Goal: Task Accomplishment & Management: Complete application form

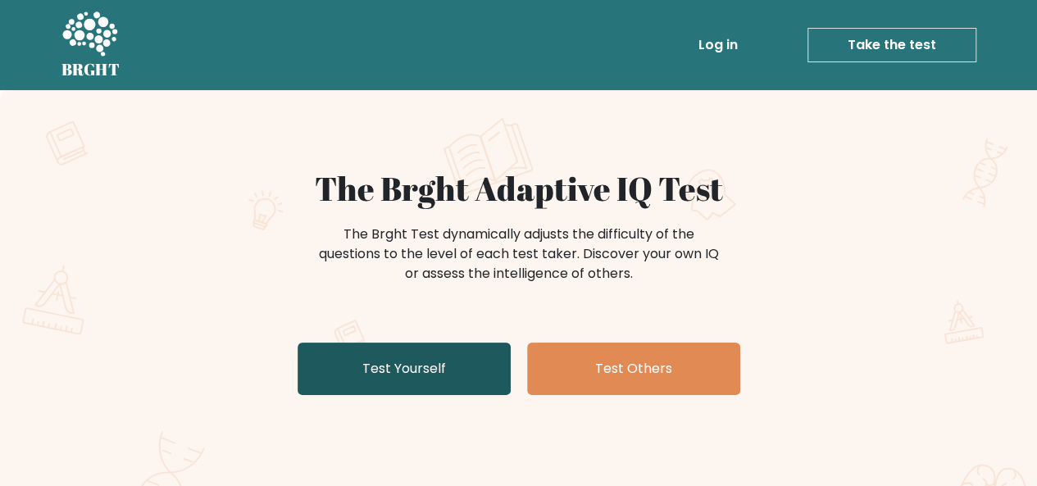
click at [380, 367] on link "Test Yourself" at bounding box center [404, 369] width 213 height 52
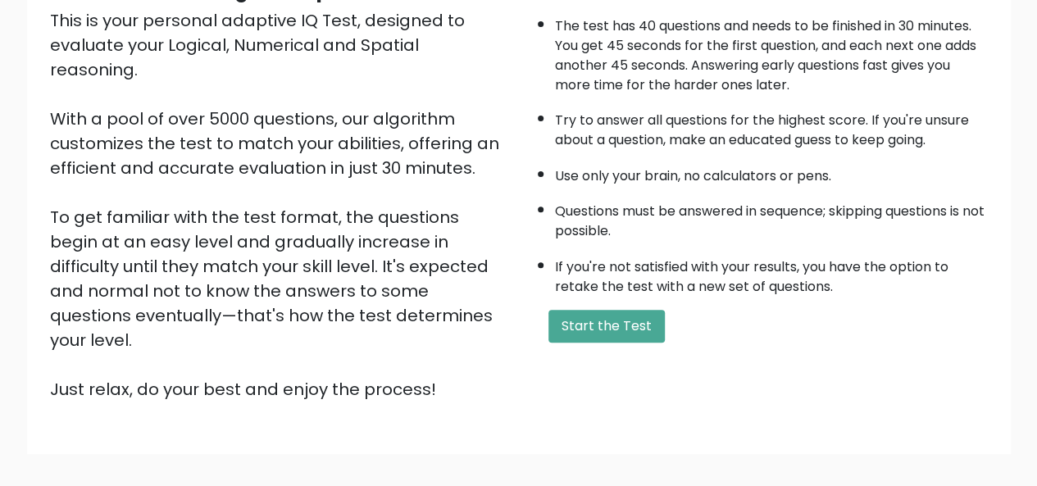
scroll to position [264, 0]
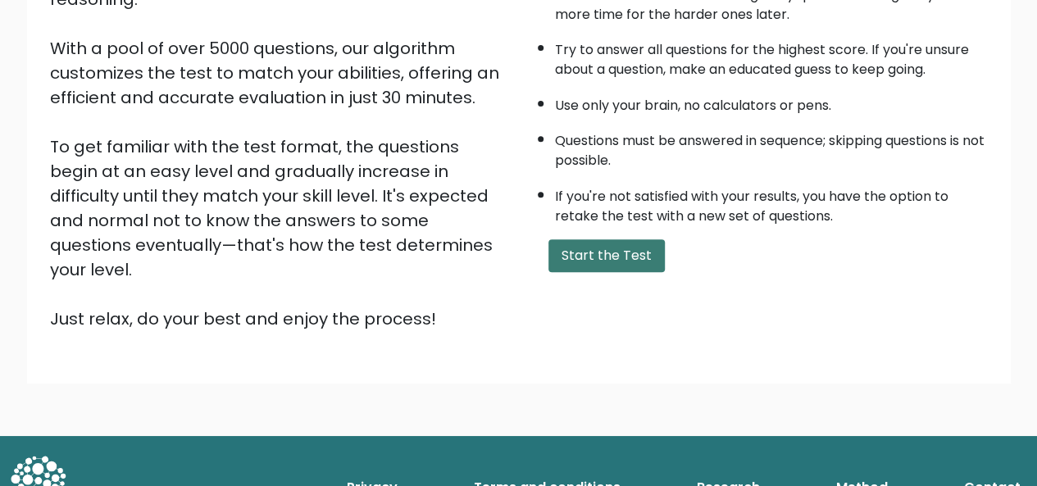
click at [617, 253] on button "Start the Test" at bounding box center [607, 255] width 116 height 33
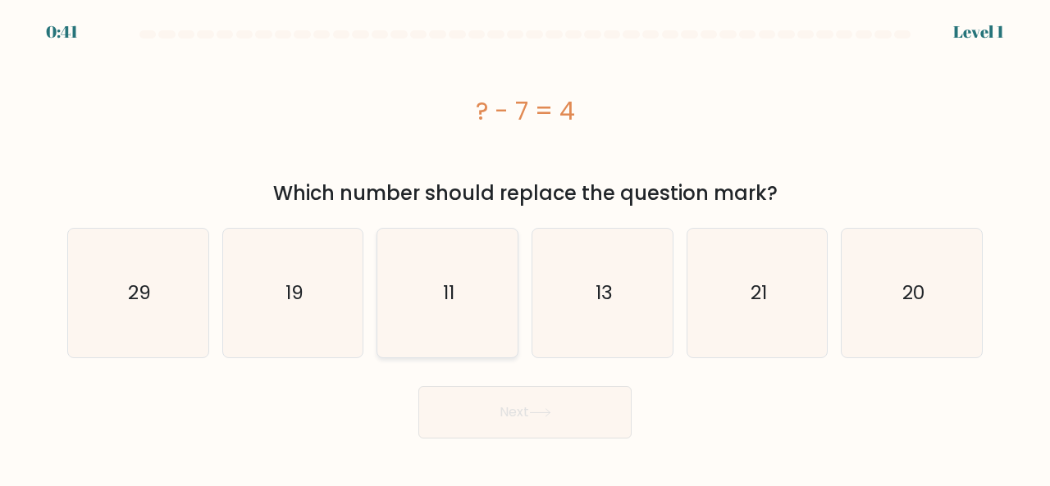
click at [499, 230] on icon "11" at bounding box center [447, 293] width 129 height 129
click at [525, 244] on input "c. 11" at bounding box center [525, 246] width 1 height 4
radio input "true"
click at [572, 246] on icon "13" at bounding box center [602, 293] width 129 height 129
click at [526, 246] on input "d. 13" at bounding box center [525, 246] width 1 height 4
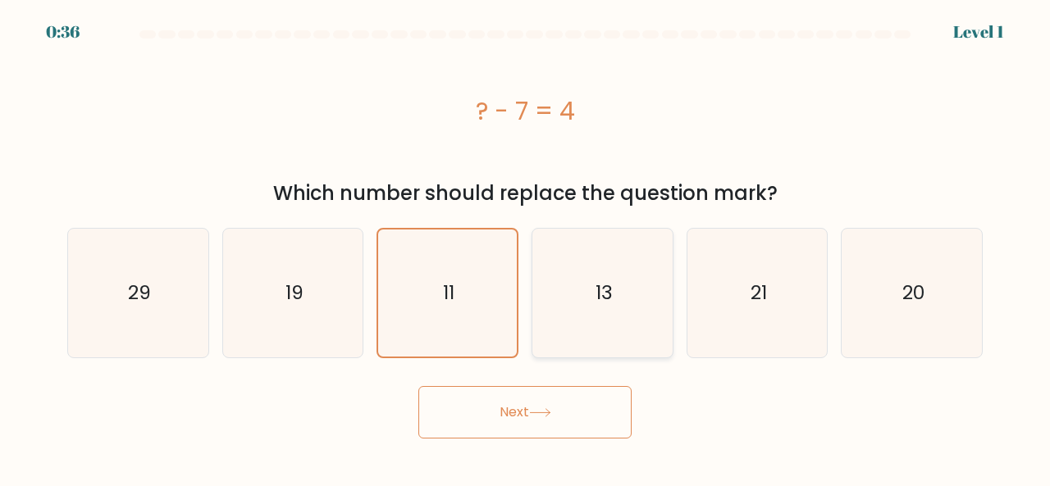
radio input "true"
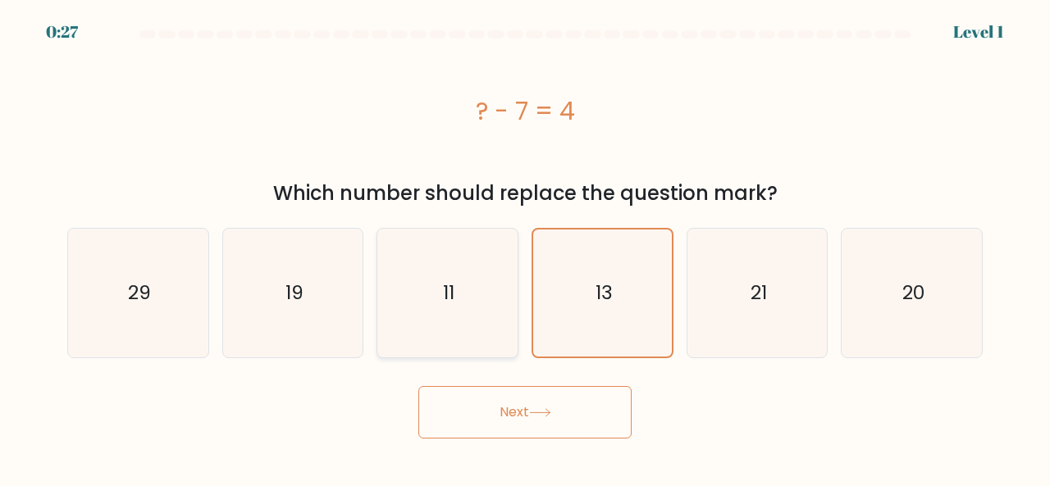
click at [422, 263] on icon "11" at bounding box center [447, 293] width 129 height 129
click at [525, 248] on input "c. 11" at bounding box center [525, 246] width 1 height 4
radio input "true"
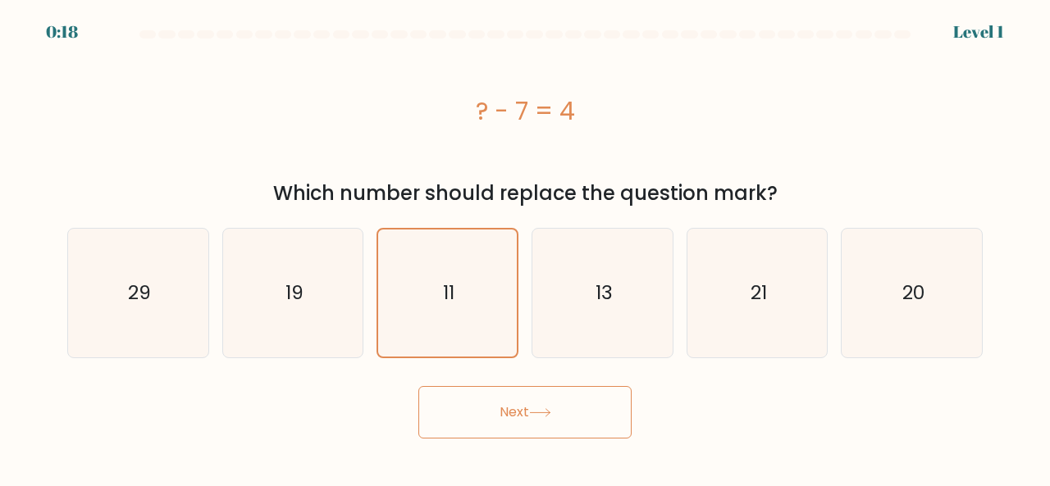
click at [462, 115] on div "? - 7 = 4" at bounding box center [524, 111] width 915 height 37
click at [492, 398] on button "Next" at bounding box center [524, 412] width 213 height 52
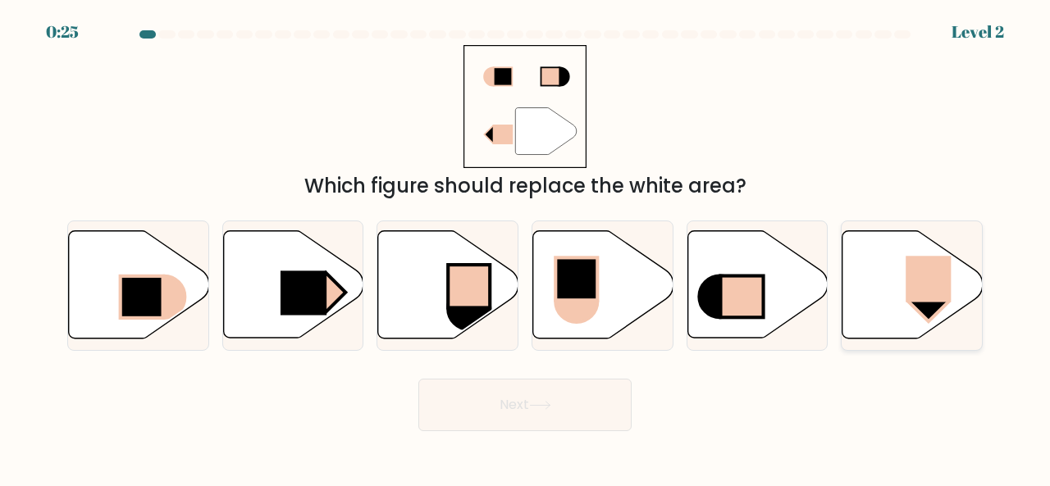
click at [869, 251] on icon at bounding box center [912, 284] width 140 height 107
click at [526, 248] on input "f." at bounding box center [525, 246] width 1 height 4
radio input "true"
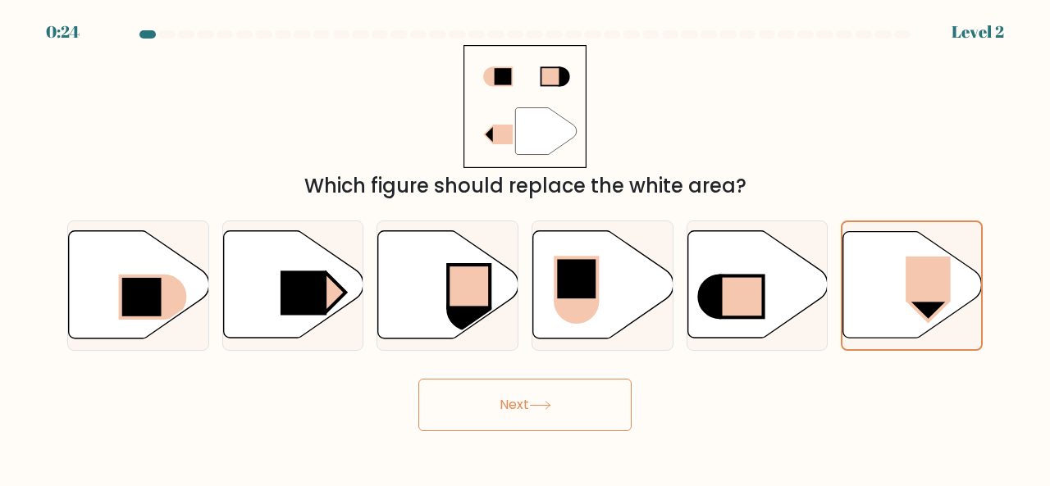
click at [584, 385] on button "Next" at bounding box center [524, 405] width 213 height 52
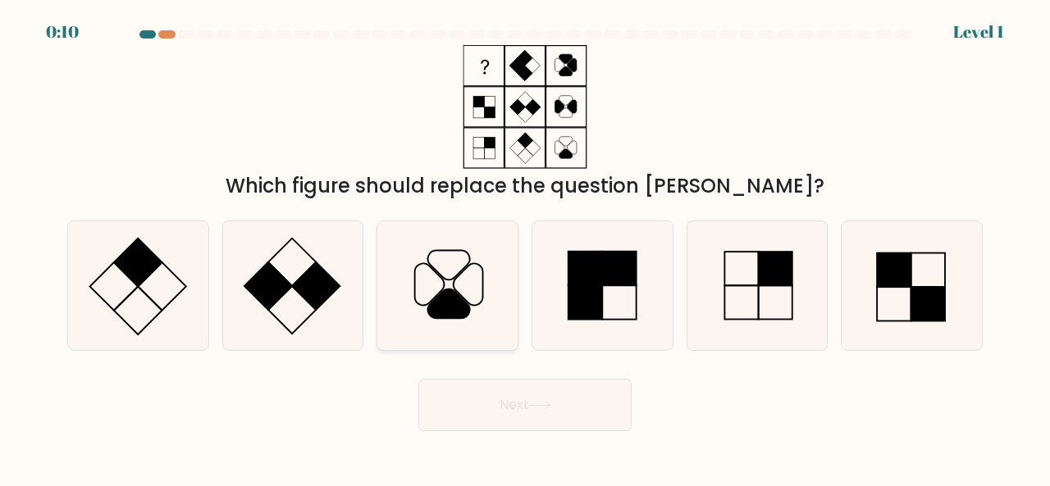
click at [474, 245] on icon at bounding box center [447, 285] width 129 height 129
click at [525, 245] on input "c." at bounding box center [525, 246] width 1 height 4
radio input "true"
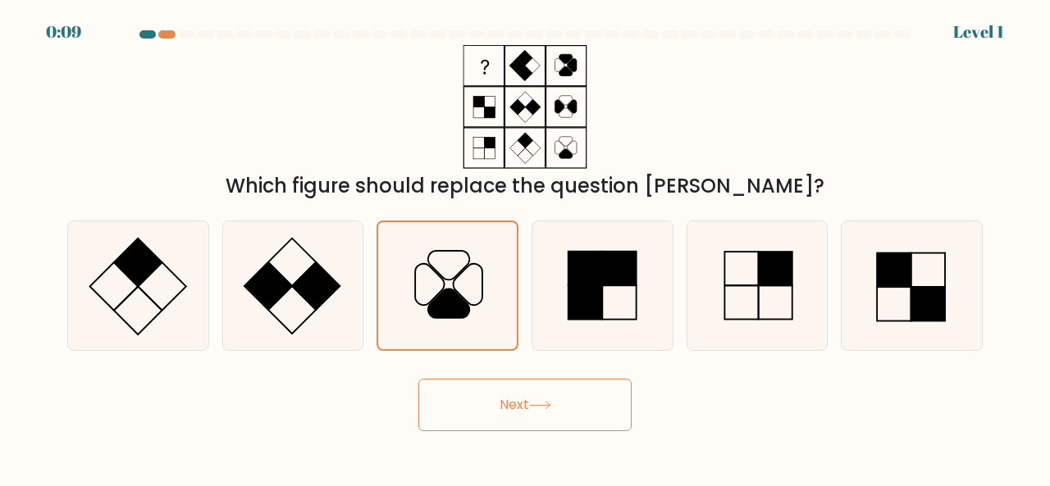
click at [562, 394] on button "Next" at bounding box center [524, 405] width 213 height 52
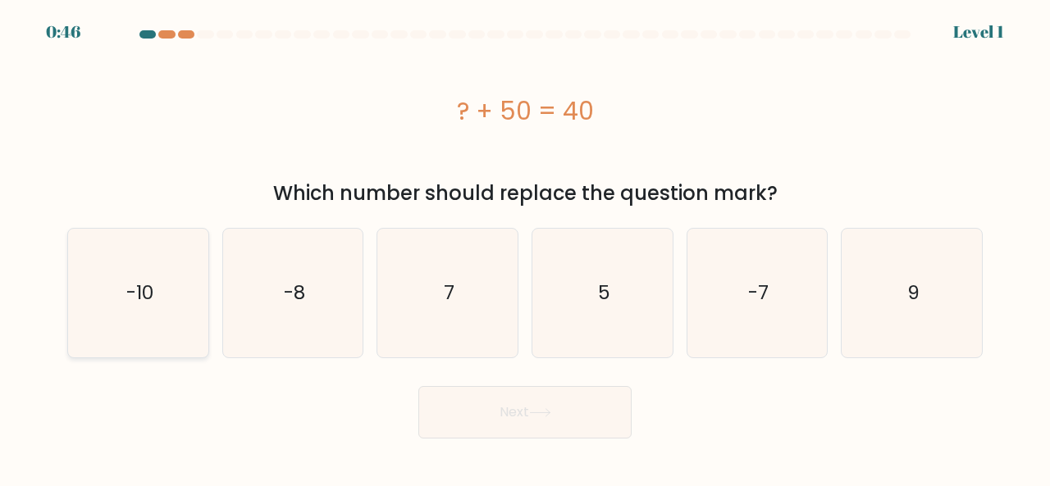
click at [195, 255] on icon "-10" at bounding box center [138, 293] width 129 height 129
click at [525, 248] on input "a. -10" at bounding box center [525, 246] width 1 height 4
radio input "true"
click at [472, 424] on button "Next" at bounding box center [524, 412] width 213 height 52
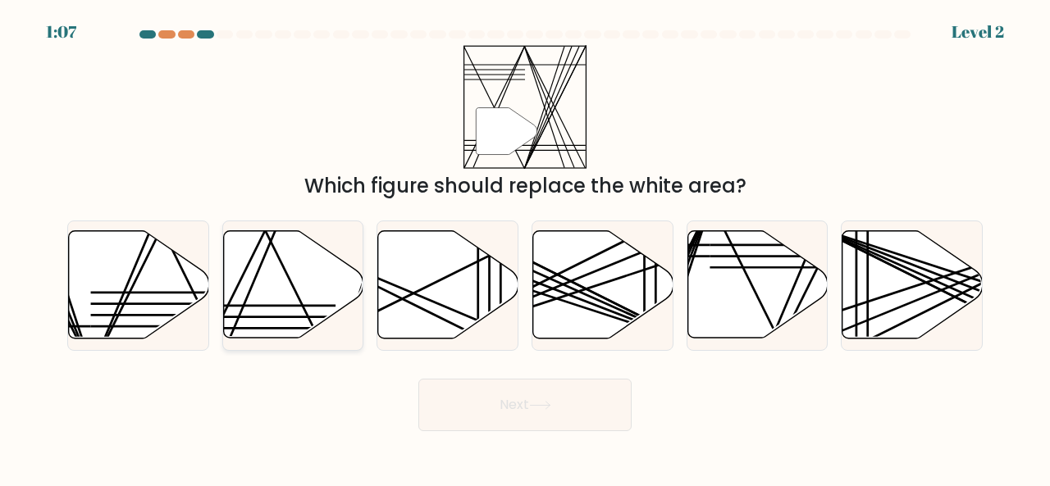
click at [321, 278] on icon at bounding box center [293, 284] width 140 height 107
click at [525, 248] on input "b." at bounding box center [525, 246] width 1 height 4
radio input "true"
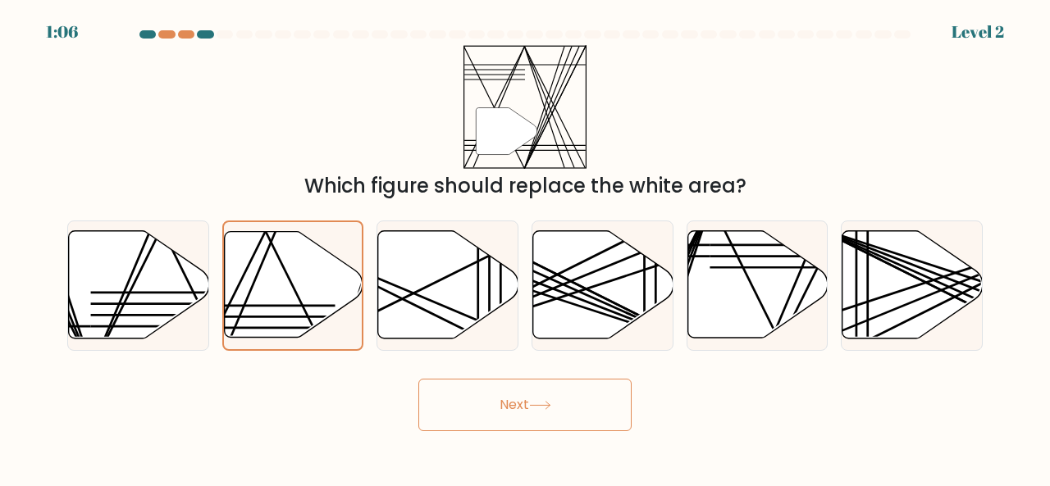
click at [567, 395] on button "Next" at bounding box center [524, 405] width 213 height 52
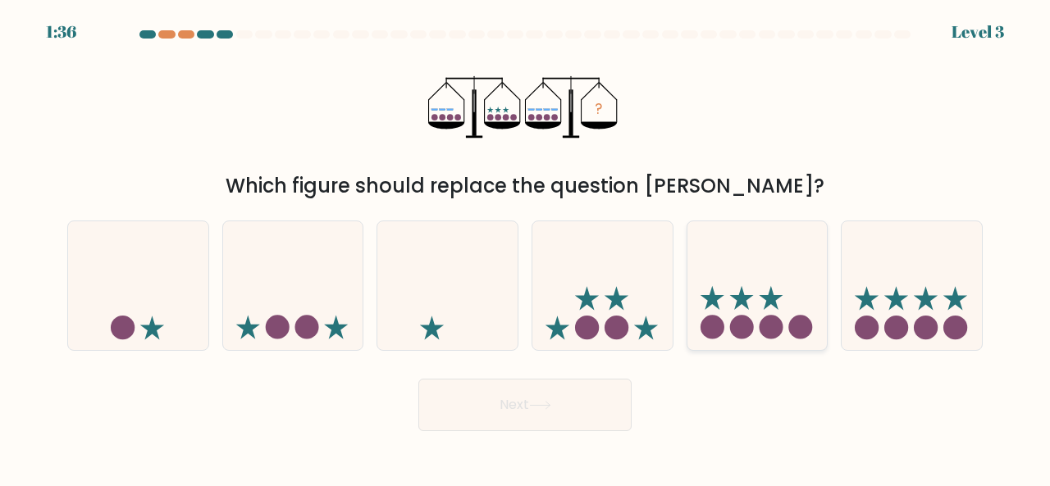
click at [747, 288] on icon at bounding box center [757, 285] width 140 height 116
click at [526, 248] on input "e." at bounding box center [525, 246] width 1 height 4
radio input "true"
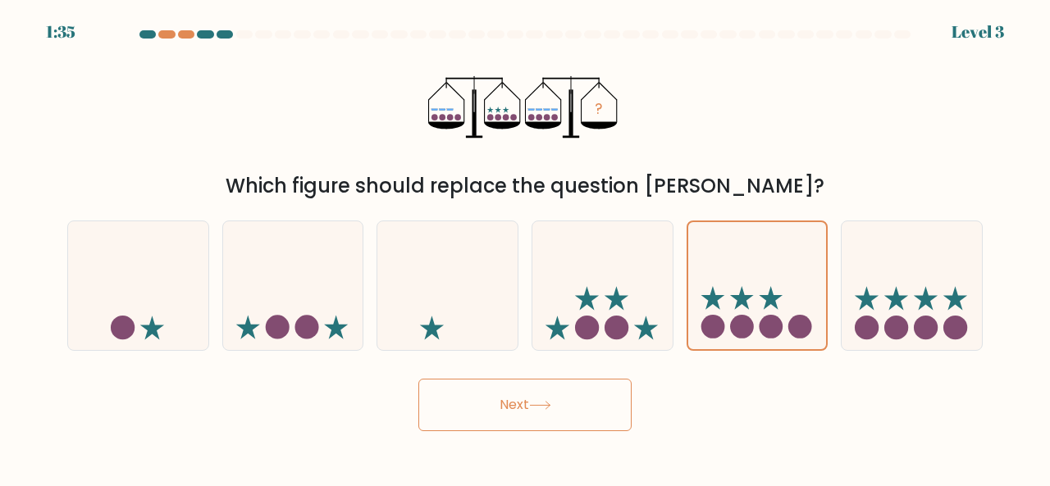
click at [540, 411] on button "Next" at bounding box center [524, 405] width 213 height 52
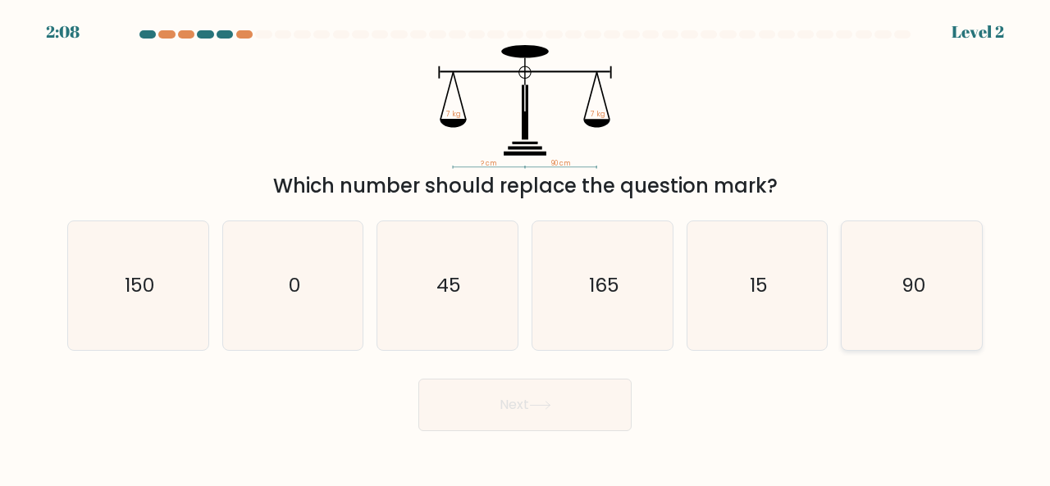
click at [883, 301] on icon "90" at bounding box center [911, 285] width 129 height 129
click at [526, 248] on input "f. 90" at bounding box center [525, 246] width 1 height 4
radio input "true"
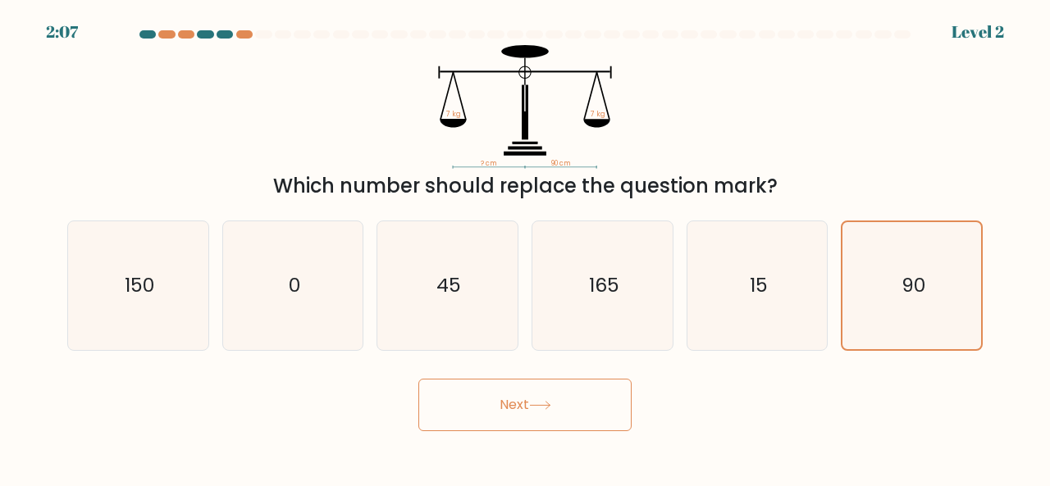
click at [558, 404] on button "Next" at bounding box center [524, 405] width 213 height 52
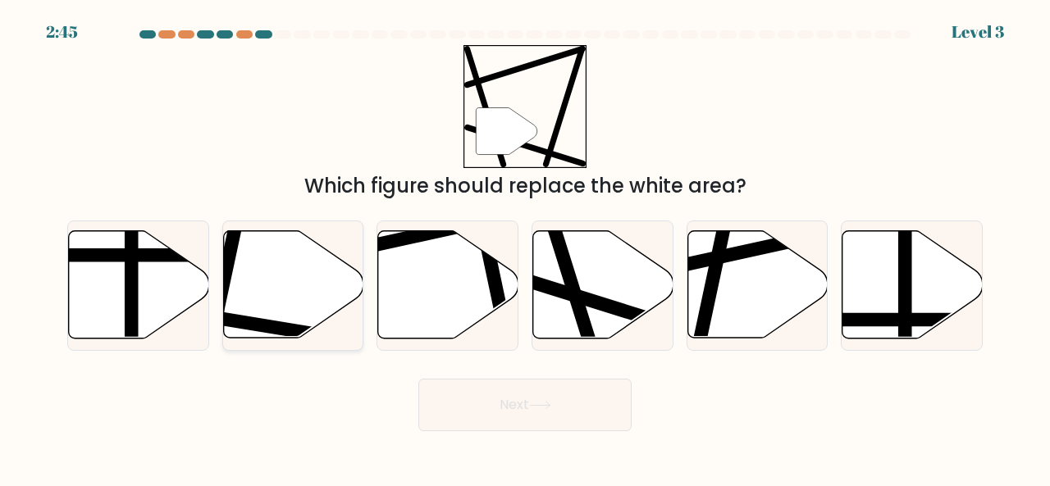
click at [287, 265] on icon at bounding box center [293, 284] width 140 height 107
click at [525, 248] on input "b." at bounding box center [525, 246] width 1 height 4
radio input "true"
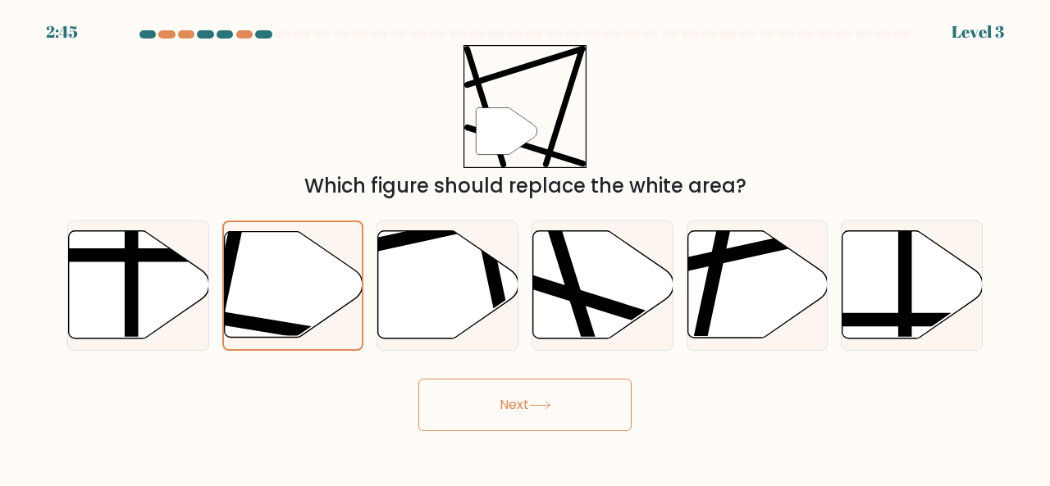
click at [479, 380] on button "Next" at bounding box center [524, 405] width 213 height 52
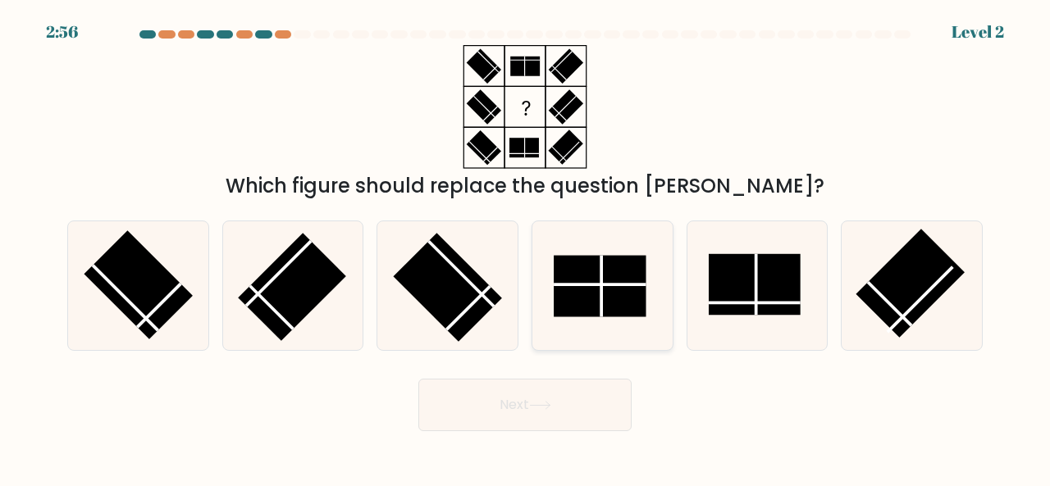
click at [601, 260] on line at bounding box center [601, 285] width 0 height 61
click at [526, 248] on input "d." at bounding box center [525, 246] width 1 height 4
radio input "true"
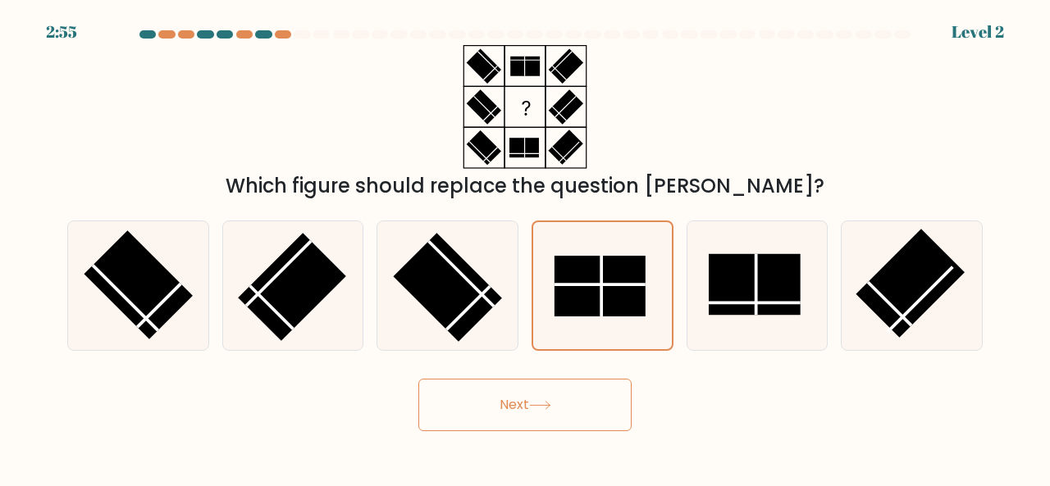
click at [557, 398] on button "Next" at bounding box center [524, 405] width 213 height 52
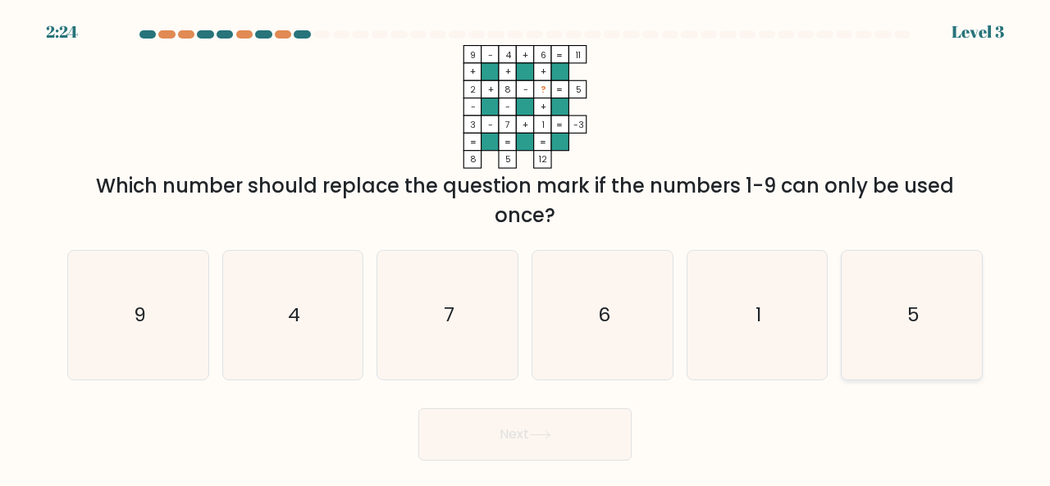
click at [903, 272] on icon "5" at bounding box center [911, 315] width 129 height 129
click at [526, 248] on input "f. 5" at bounding box center [525, 246] width 1 height 4
radio input "true"
click at [571, 427] on button "Next" at bounding box center [524, 434] width 213 height 52
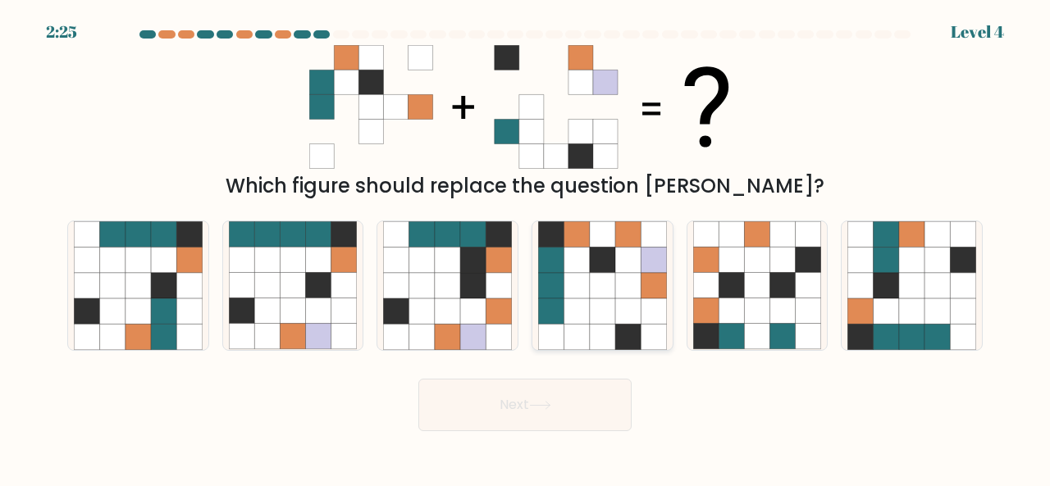
click at [582, 294] on icon at bounding box center [575, 285] width 25 height 25
click at [526, 248] on input "d." at bounding box center [525, 246] width 1 height 4
radio input "true"
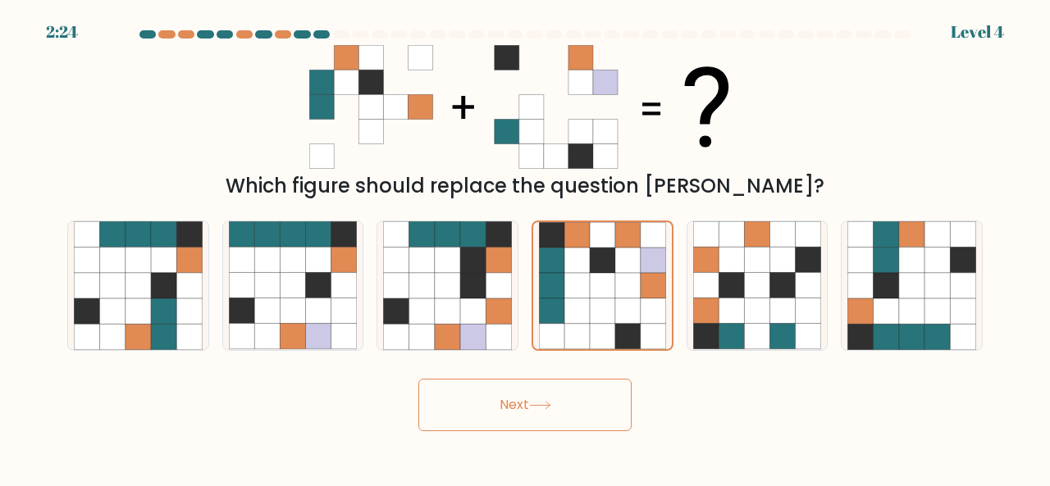
click at [582, 409] on button "Next" at bounding box center [524, 405] width 213 height 52
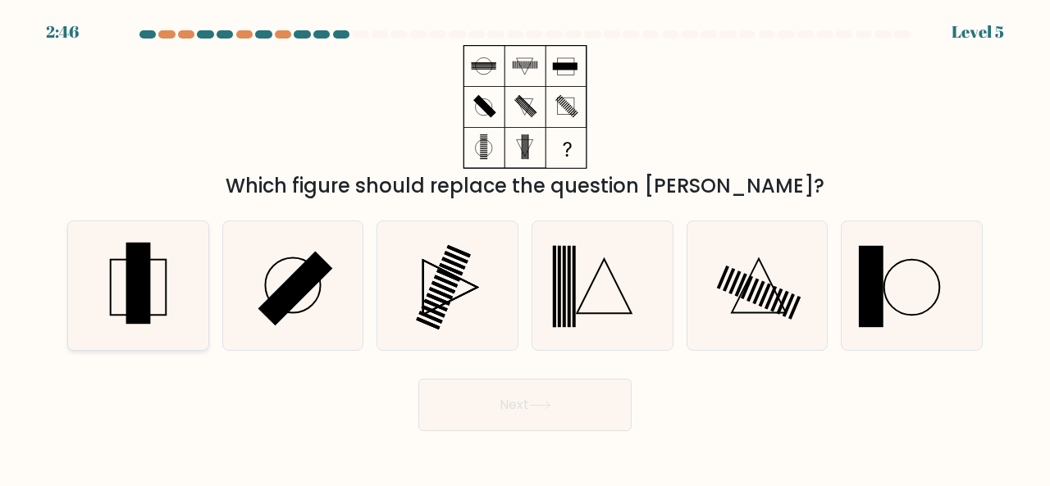
click at [112, 327] on icon at bounding box center [138, 285] width 129 height 129
click at [525, 248] on input "a." at bounding box center [525, 246] width 1 height 4
radio input "true"
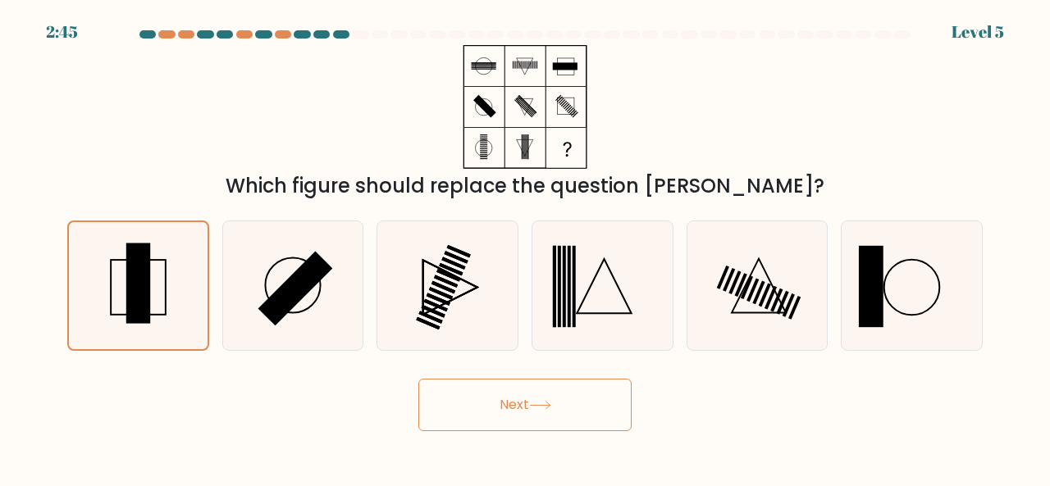
click at [599, 413] on button "Next" at bounding box center [524, 405] width 213 height 52
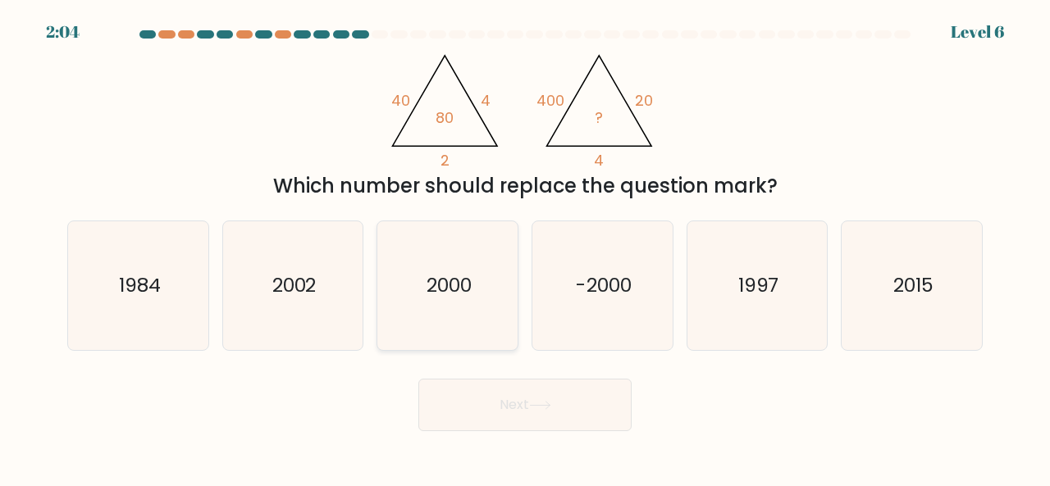
click at [470, 301] on icon "2000" at bounding box center [447, 285] width 129 height 129
click at [525, 248] on input "c. 2000" at bounding box center [525, 246] width 1 height 4
radio input "true"
click at [529, 394] on button "Next" at bounding box center [524, 405] width 213 height 52
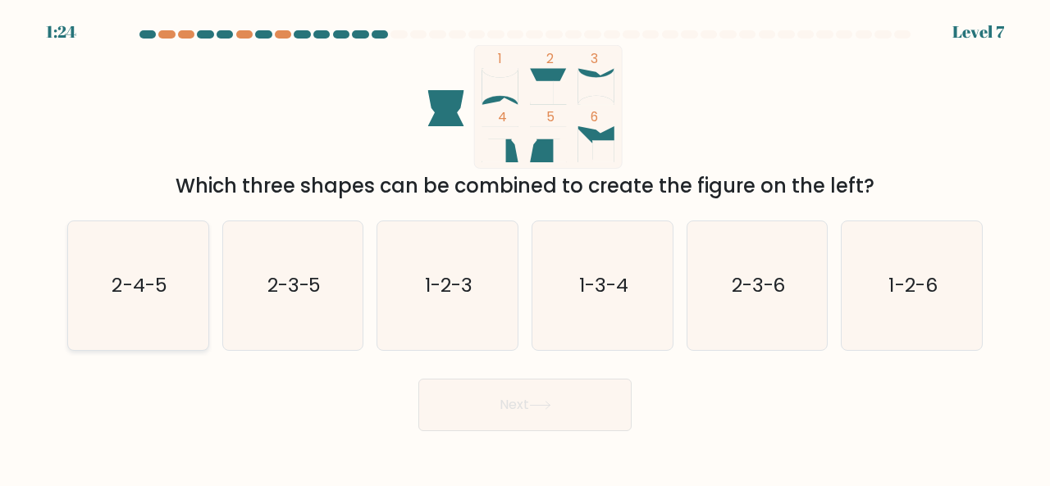
click at [179, 297] on icon "2-4-5" at bounding box center [138, 285] width 129 height 129
click at [525, 248] on input "a. 2-4-5" at bounding box center [525, 246] width 1 height 4
radio input "true"
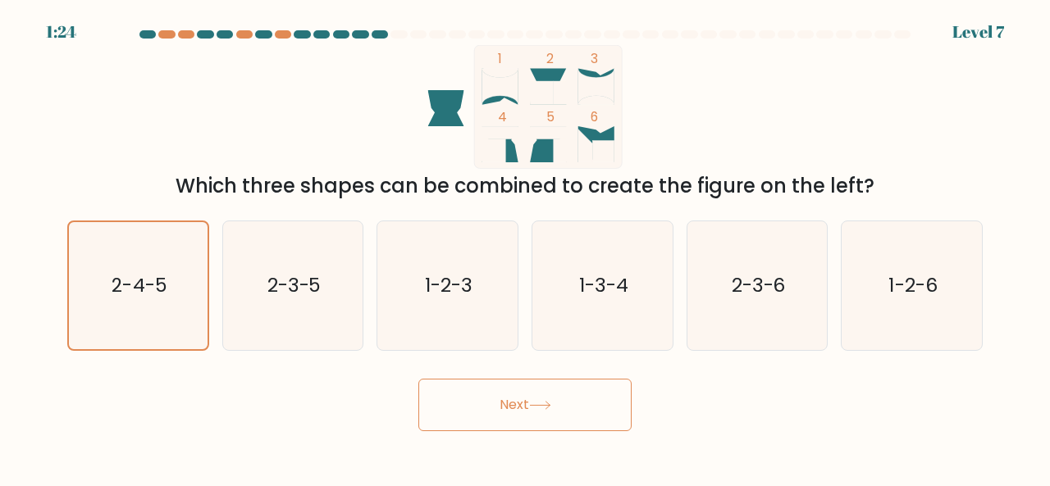
click at [513, 400] on button "Next" at bounding box center [524, 405] width 213 height 52
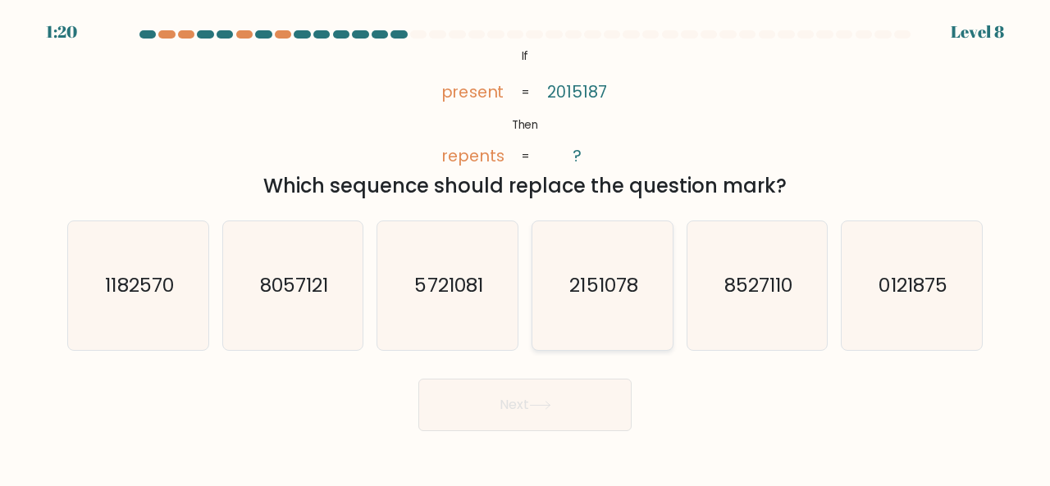
click at [590, 301] on icon "2151078" at bounding box center [602, 285] width 129 height 129
click at [526, 248] on input "d. 2151078" at bounding box center [525, 246] width 1 height 4
radio input "true"
click at [572, 398] on button "Next" at bounding box center [524, 405] width 213 height 52
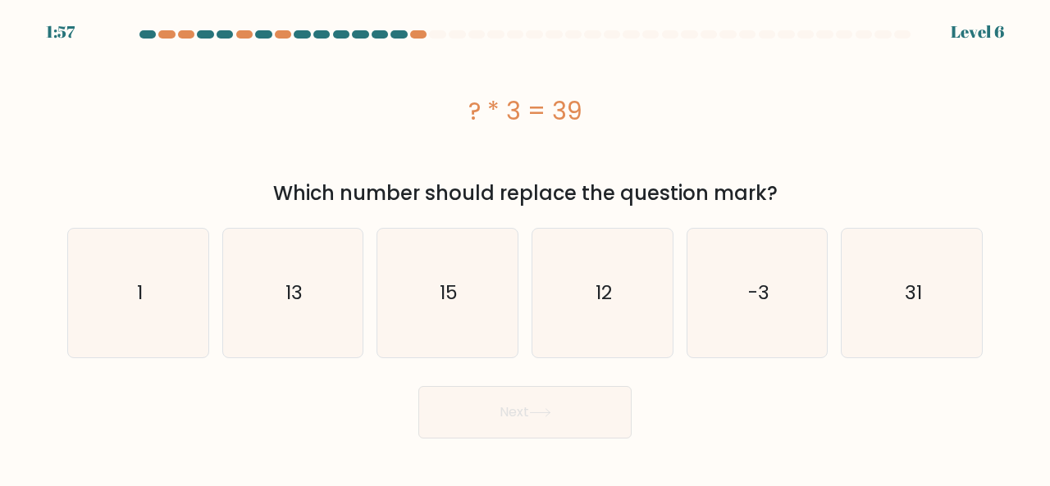
drag, startPoint x: 482, startPoint y: 109, endPoint x: 508, endPoint y: 103, distance: 26.1
click at [508, 103] on div "? * 3 = 39" at bounding box center [524, 111] width 915 height 37
click at [786, 130] on div "? * 3 = 39" at bounding box center [524, 110] width 915 height 131
click at [413, 288] on icon "15" at bounding box center [447, 293] width 129 height 129
click at [525, 248] on input "c. 15" at bounding box center [525, 246] width 1 height 4
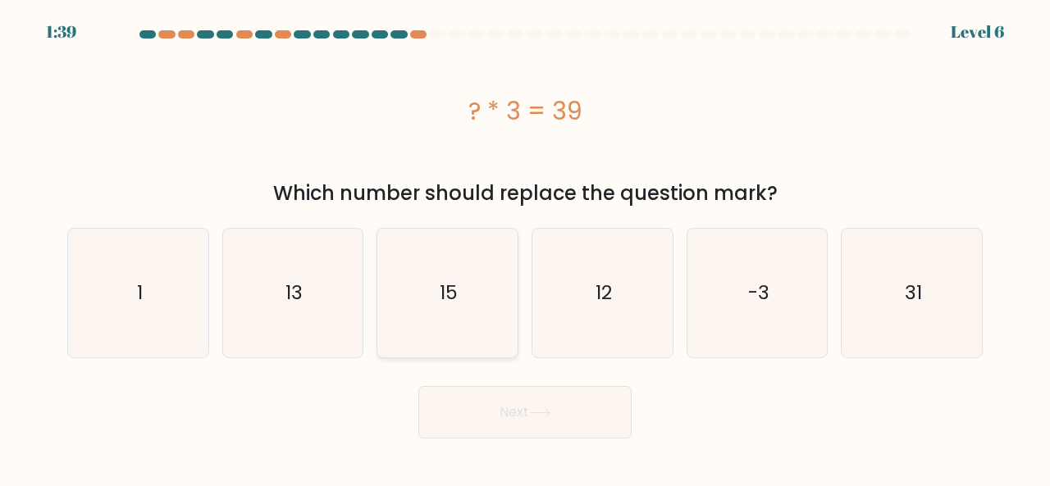
radio input "true"
click at [513, 393] on button "Next" at bounding box center [524, 412] width 213 height 52
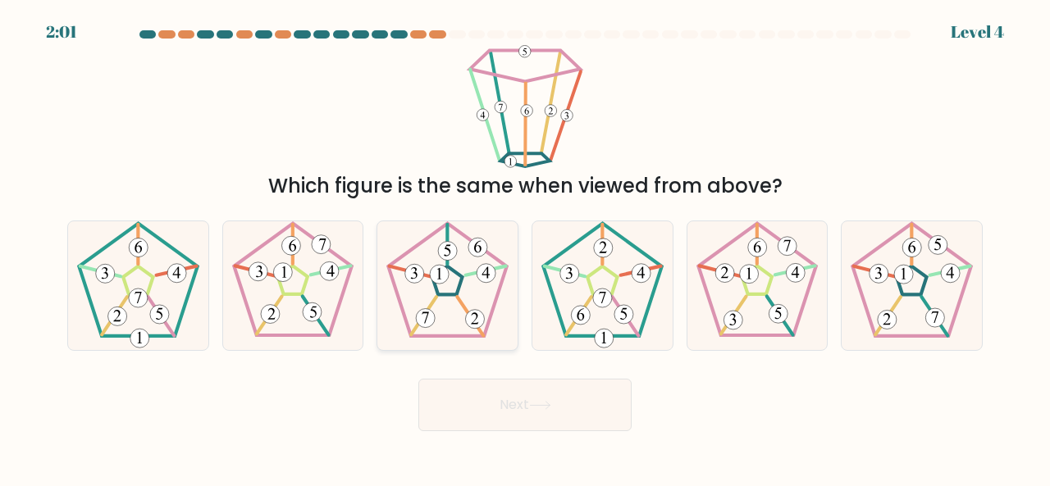
click at [385, 252] on icon at bounding box center [447, 285] width 129 height 129
click at [525, 248] on input "c." at bounding box center [525, 246] width 1 height 4
radio input "true"
click at [507, 407] on button "Next" at bounding box center [524, 405] width 213 height 52
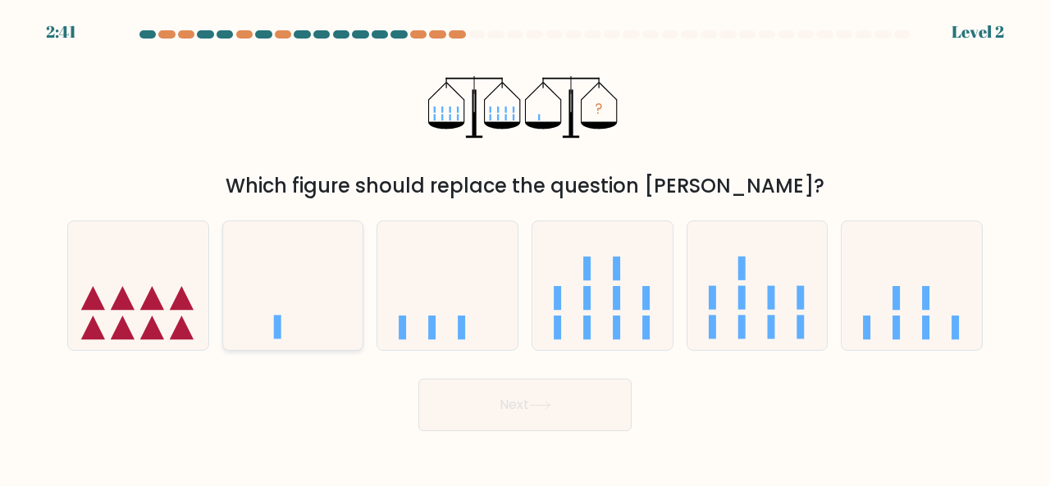
click at [328, 277] on icon at bounding box center [293, 285] width 140 height 116
click at [525, 248] on input "b." at bounding box center [525, 246] width 1 height 4
radio input "true"
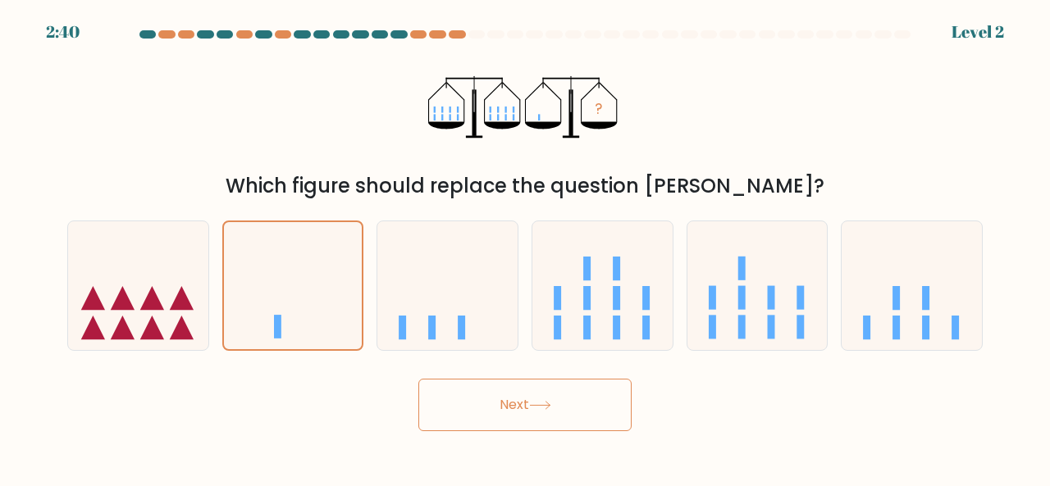
click at [516, 426] on button "Next" at bounding box center [524, 405] width 213 height 52
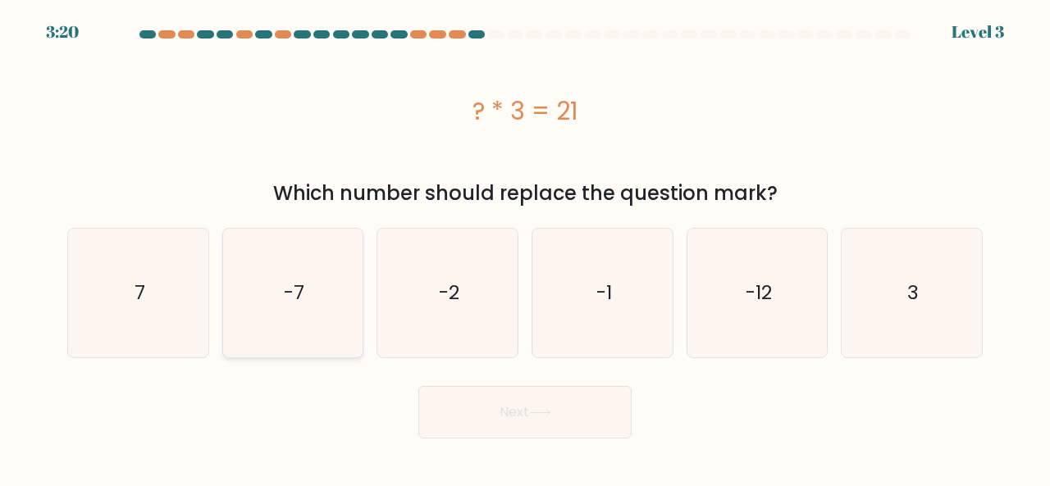
click at [359, 238] on div "-7" at bounding box center [293, 293] width 142 height 130
click at [525, 244] on input "b. -7" at bounding box center [525, 246] width 1 height 4
radio input "true"
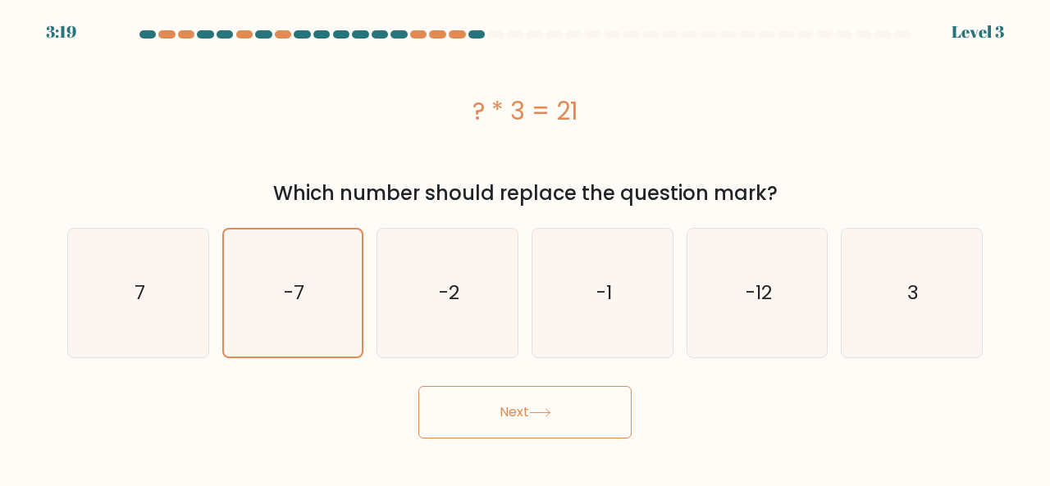
click at [520, 408] on button "Next" at bounding box center [524, 412] width 213 height 52
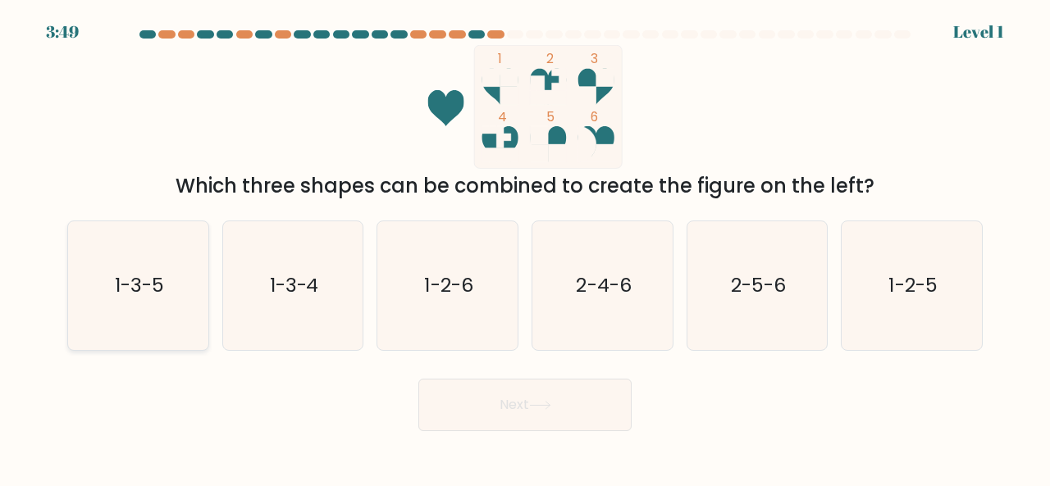
click at [148, 263] on icon "1-3-5" at bounding box center [138, 285] width 129 height 129
click at [525, 248] on input "a. 1-3-5" at bounding box center [525, 246] width 1 height 4
radio input "true"
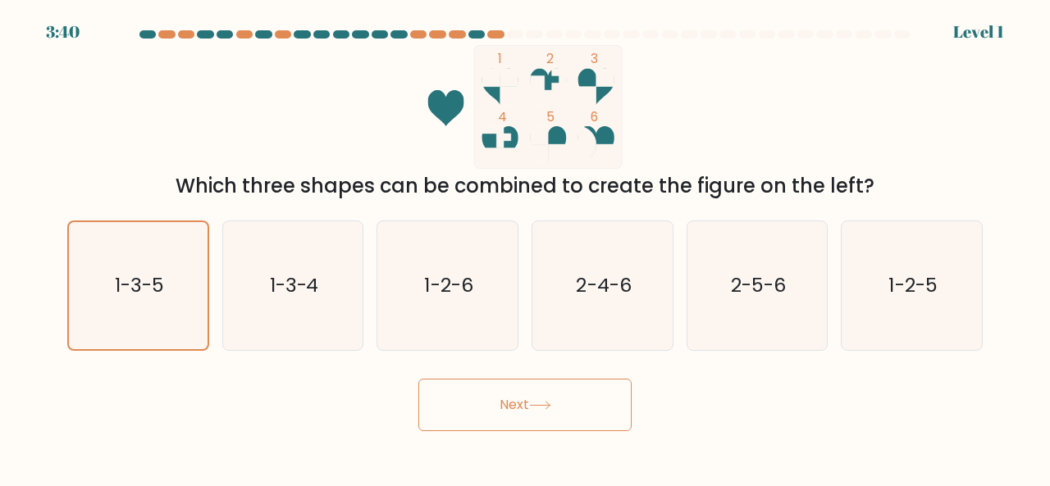
click at [537, 417] on button "Next" at bounding box center [524, 405] width 213 height 52
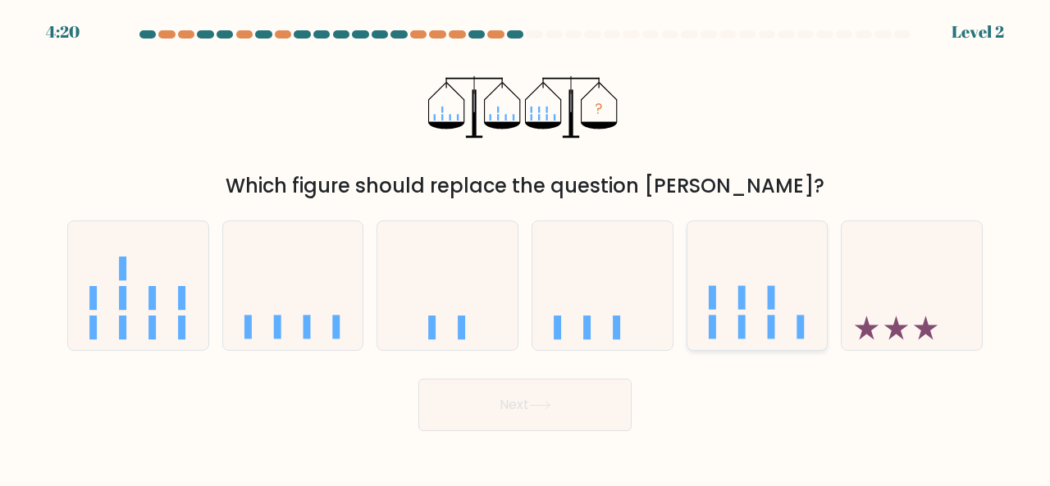
click at [715, 298] on icon at bounding box center [757, 285] width 140 height 116
click at [526, 248] on input "e." at bounding box center [525, 246] width 1 height 4
radio input "true"
click at [578, 417] on button "Next" at bounding box center [524, 405] width 213 height 52
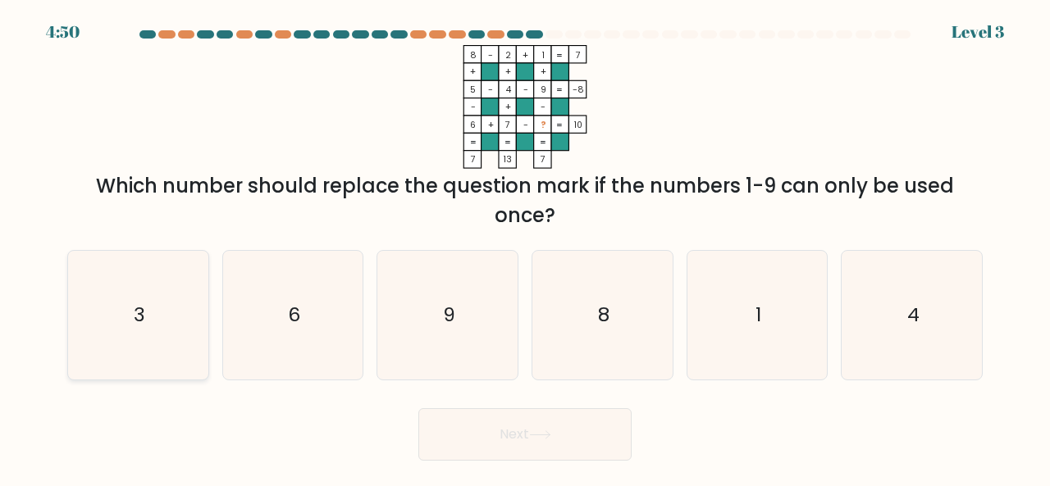
click at [166, 307] on icon "3" at bounding box center [138, 315] width 129 height 129
click at [525, 248] on input "a. 3" at bounding box center [525, 246] width 1 height 4
radio input "true"
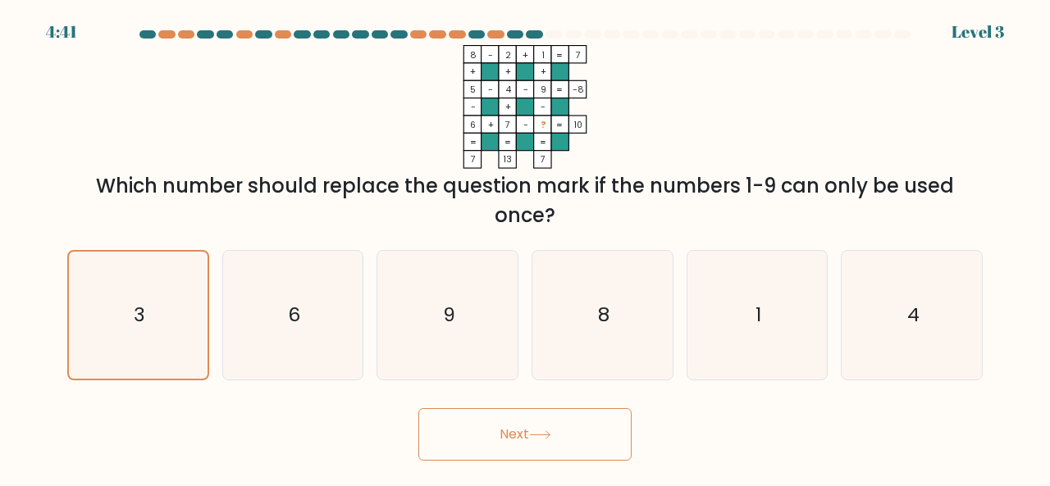
click at [539, 429] on button "Next" at bounding box center [524, 434] width 213 height 52
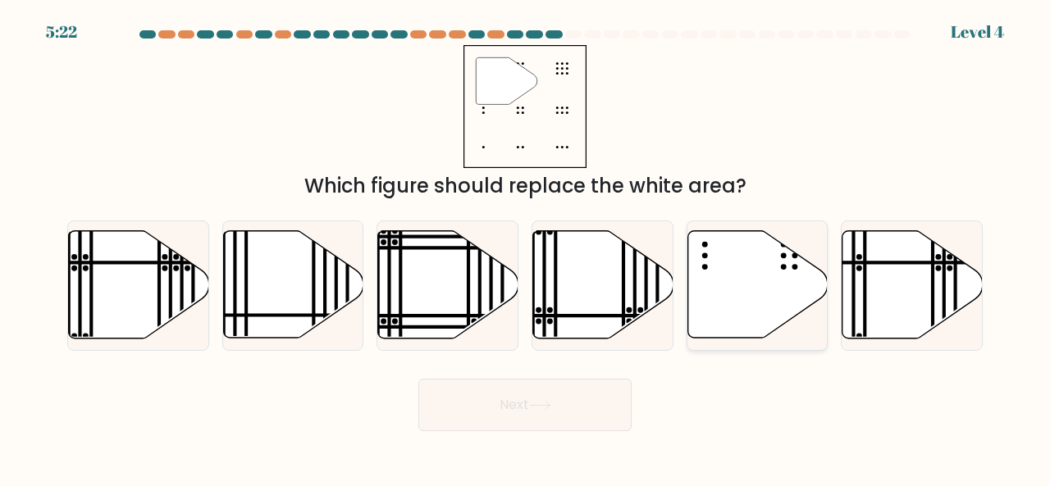
click at [748, 294] on icon at bounding box center [757, 284] width 140 height 107
click at [526, 248] on input "e." at bounding box center [525, 246] width 1 height 4
radio input "true"
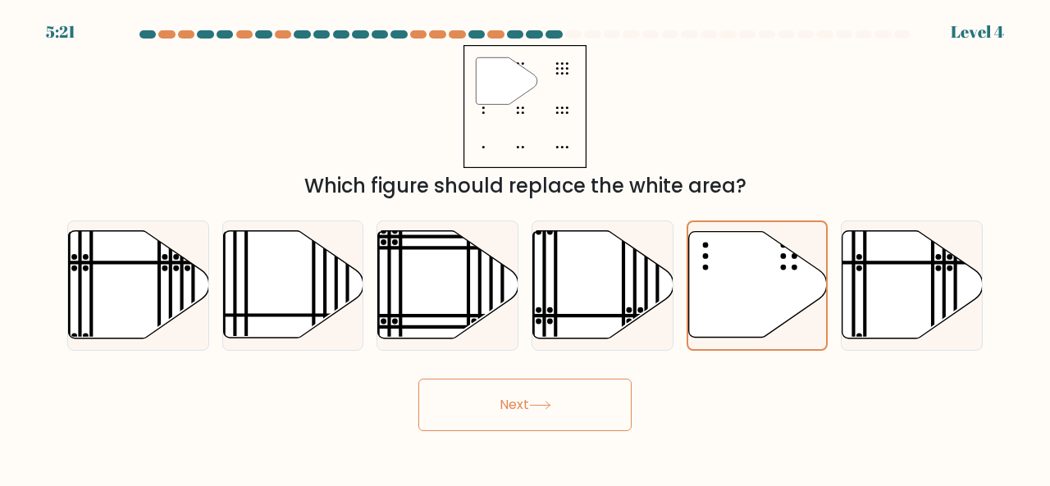
click at [604, 406] on button "Next" at bounding box center [524, 405] width 213 height 52
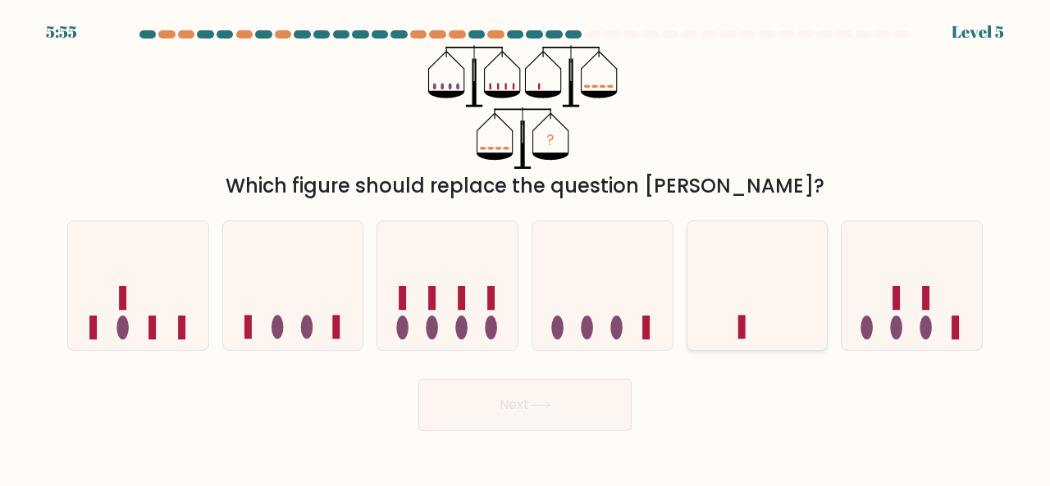
click at [764, 268] on icon at bounding box center [757, 285] width 140 height 116
click at [526, 248] on input "e." at bounding box center [525, 246] width 1 height 4
radio input "true"
click at [585, 414] on button "Next" at bounding box center [524, 405] width 213 height 52
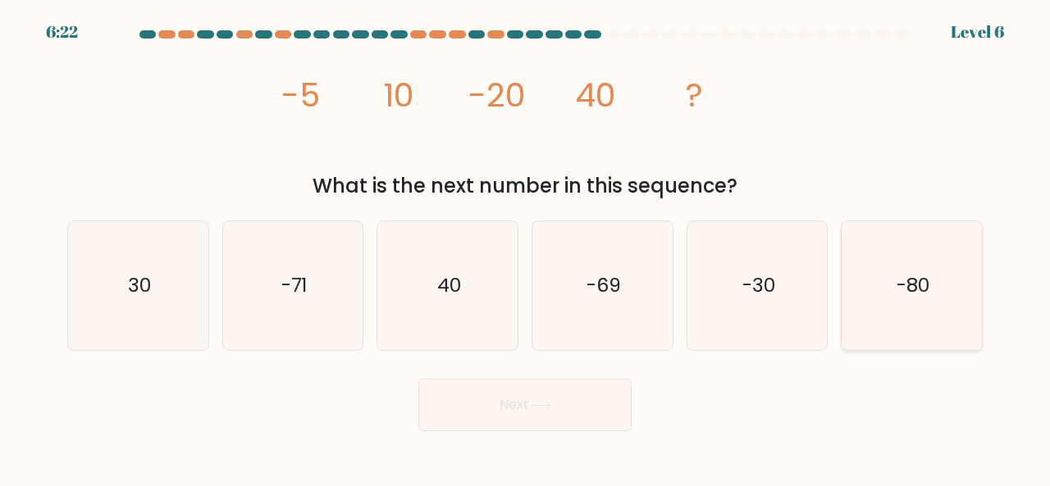
click at [896, 276] on text "-80" at bounding box center [912, 284] width 33 height 27
click at [526, 248] on input "f. -80" at bounding box center [525, 246] width 1 height 4
radio input "true"
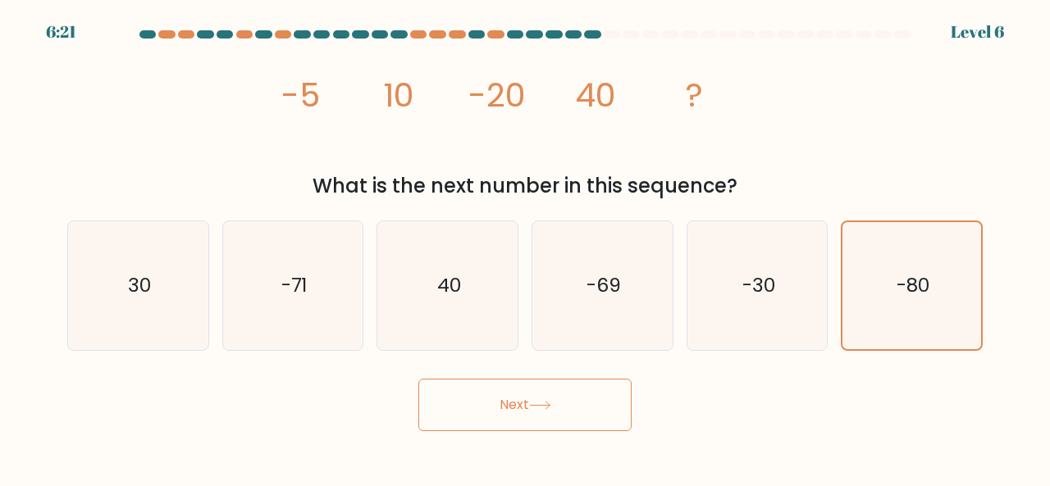
click at [565, 392] on button "Next" at bounding box center [524, 405] width 213 height 52
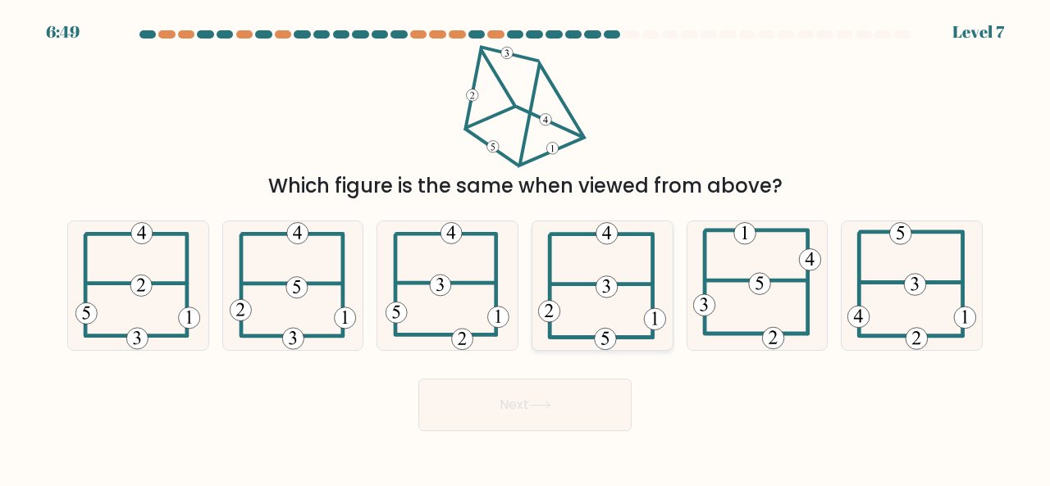
click at [617, 284] on 307 at bounding box center [602, 284] width 102 height 0
click at [526, 248] on input "d." at bounding box center [525, 246] width 1 height 4
radio input "true"
click at [604, 421] on button "Next" at bounding box center [524, 405] width 213 height 52
